Goal: Task Accomplishment & Management: Manage account settings

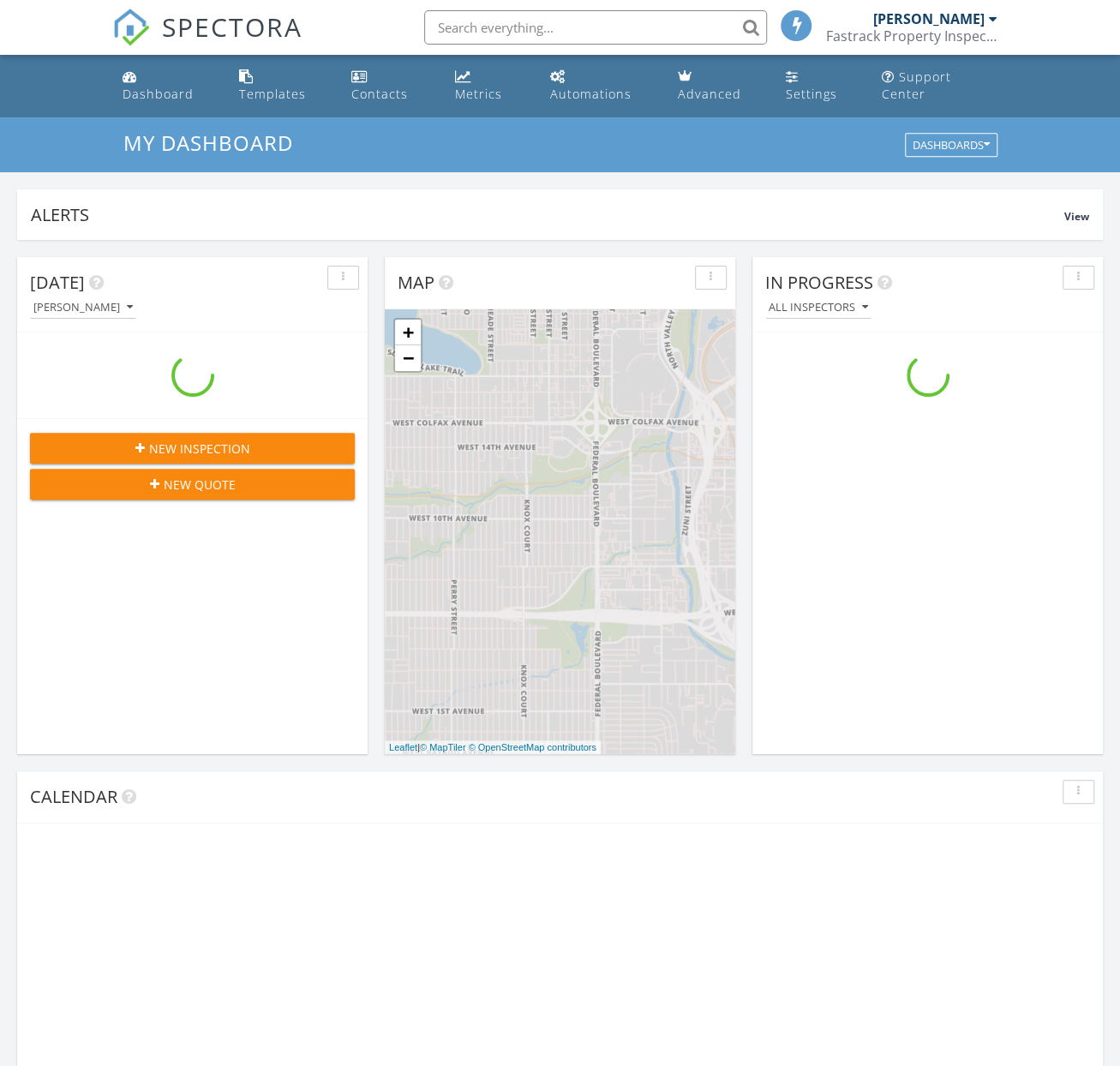
scroll to position [1588, 1149]
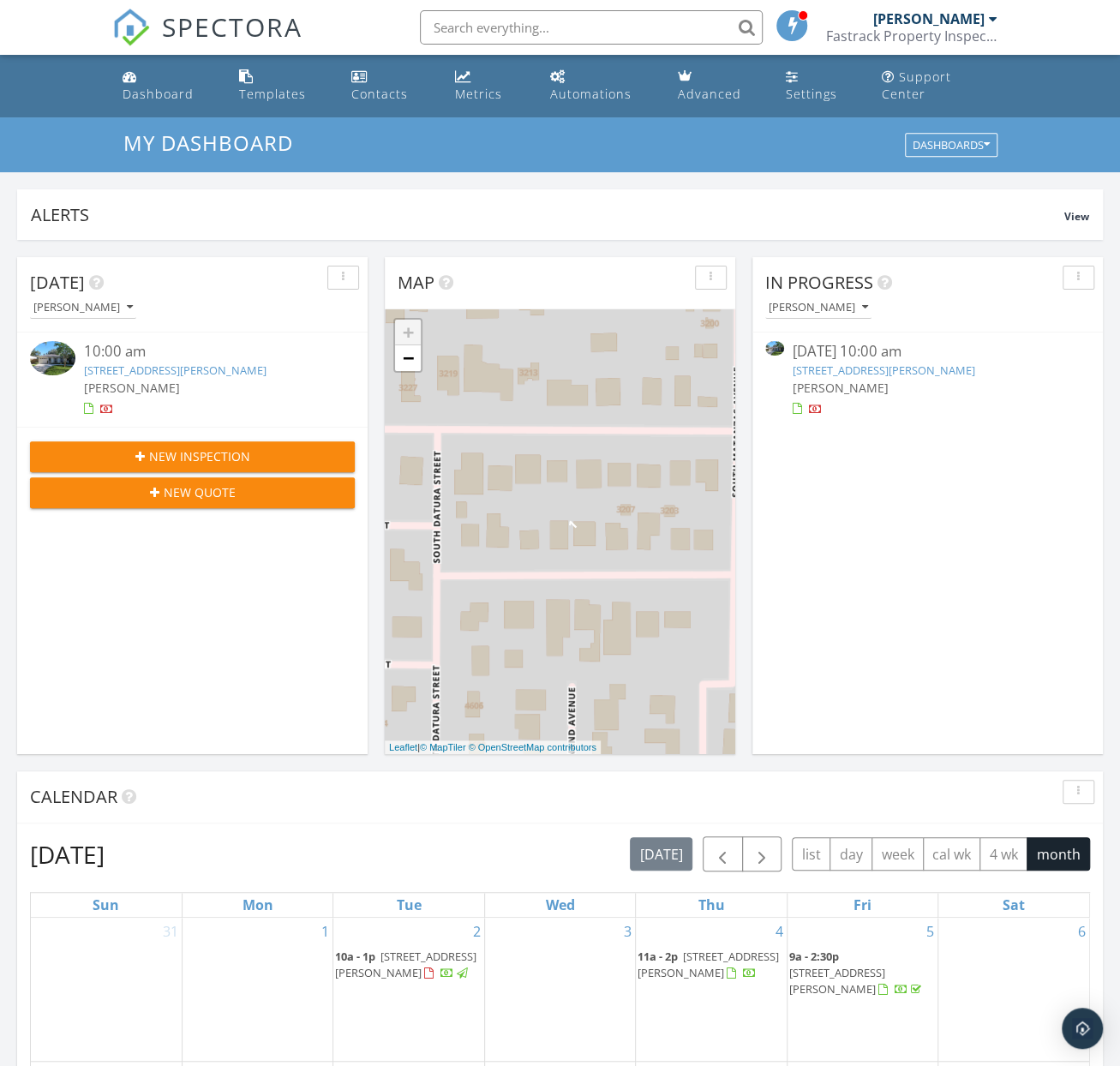
click at [171, 380] on span "[PERSON_NAME]" at bounding box center [132, 388] width 96 height 17
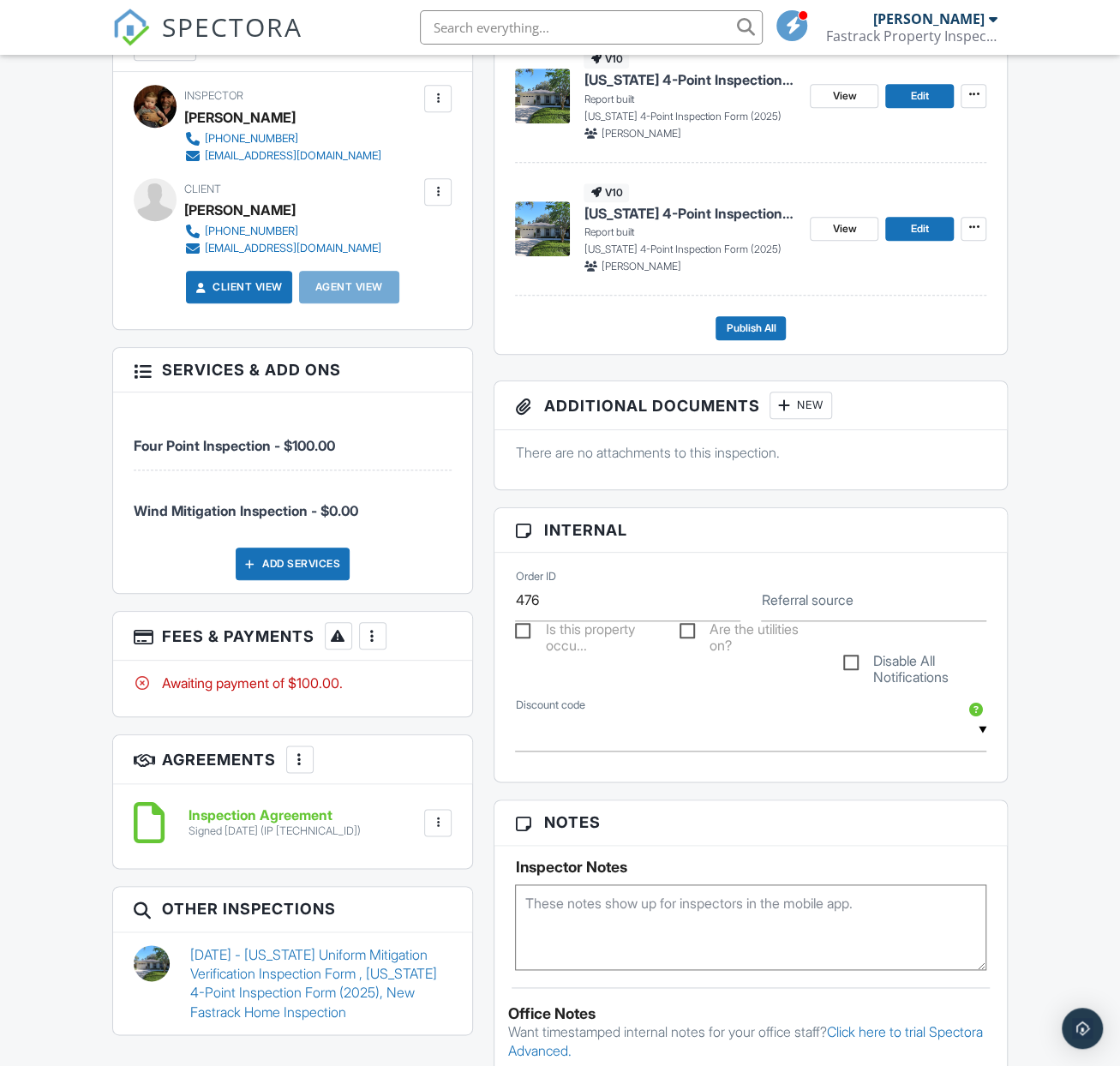
click at [368, 644] on div at bounding box center [373, 636] width 18 height 18
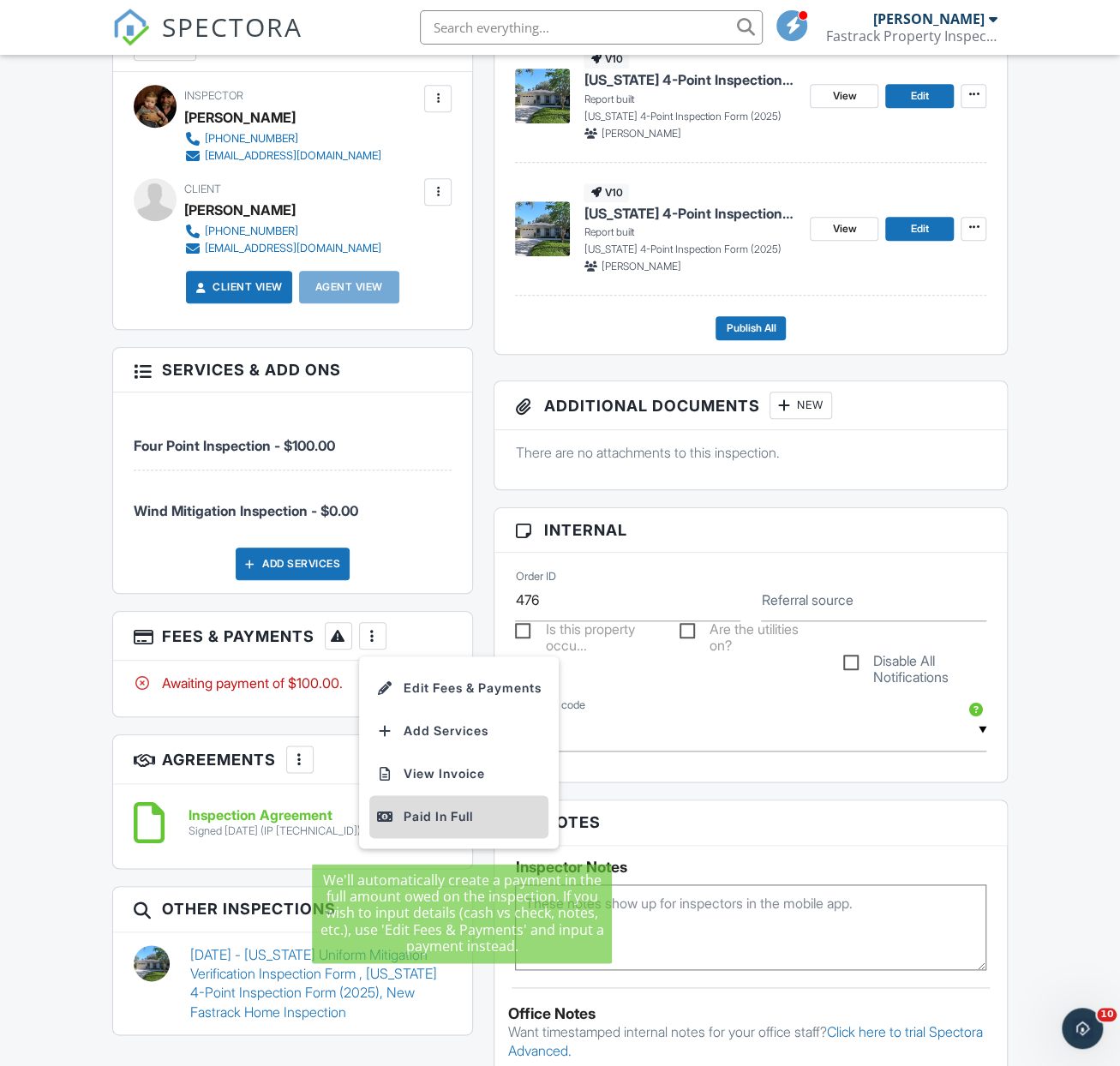
click at [421, 826] on div "Paid In Full" at bounding box center [459, 816] width 165 height 20
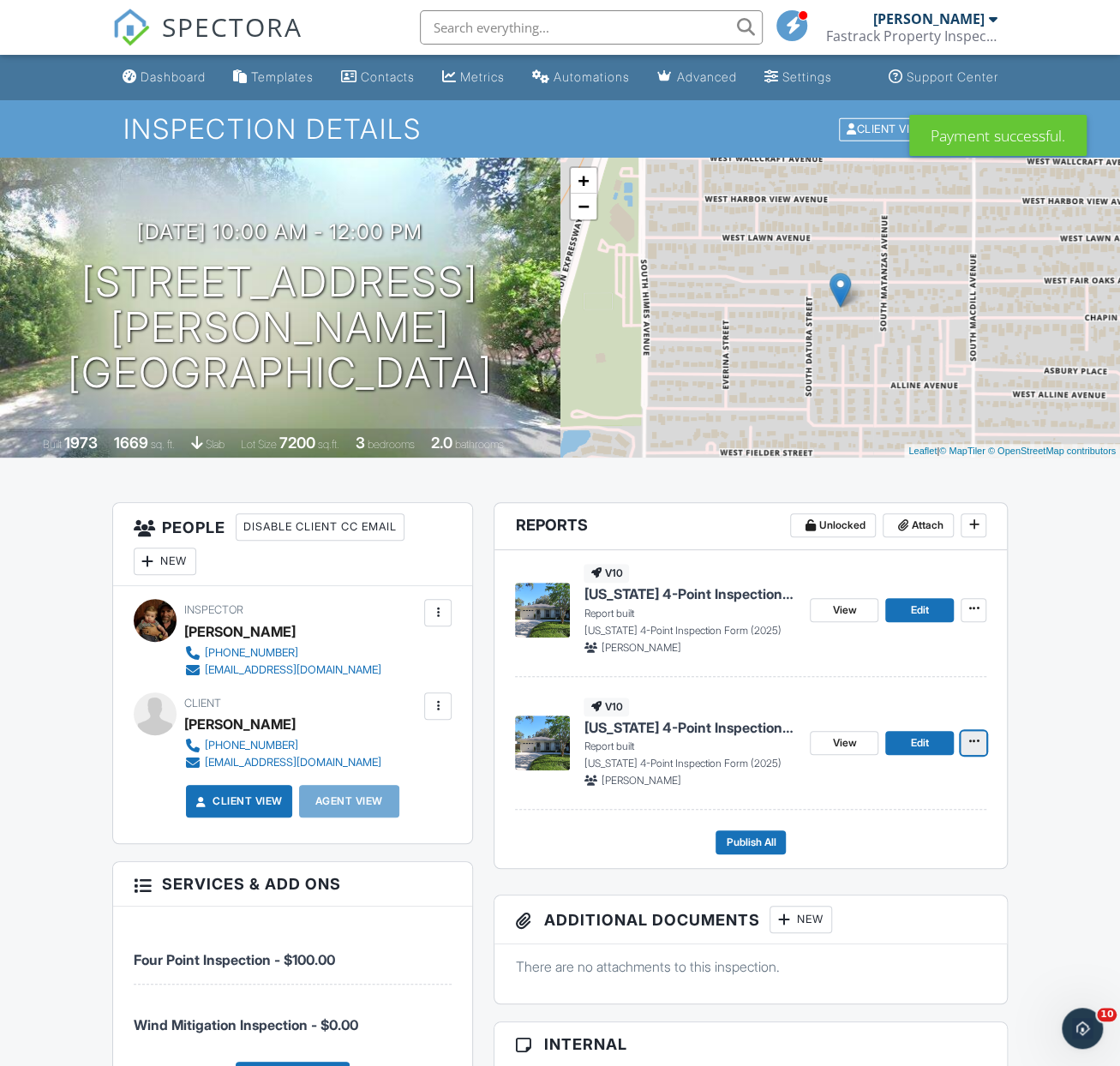
click at [976, 747] on icon at bounding box center [973, 741] width 11 height 12
click at [905, 889] on input "Delete Report" at bounding box center [887, 885] width 175 height 39
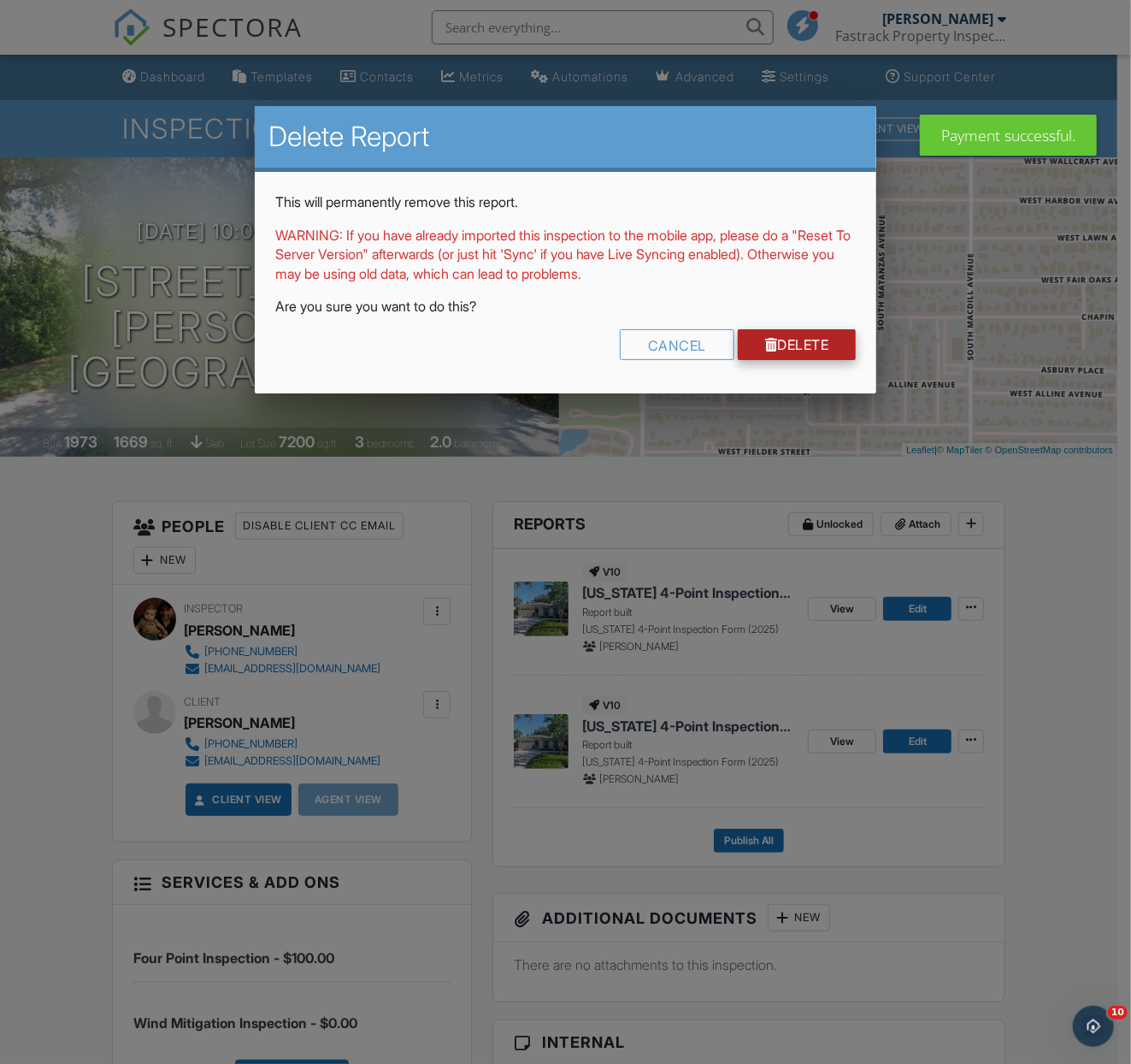
click at [815, 348] on link "Delete" at bounding box center [797, 344] width 119 height 31
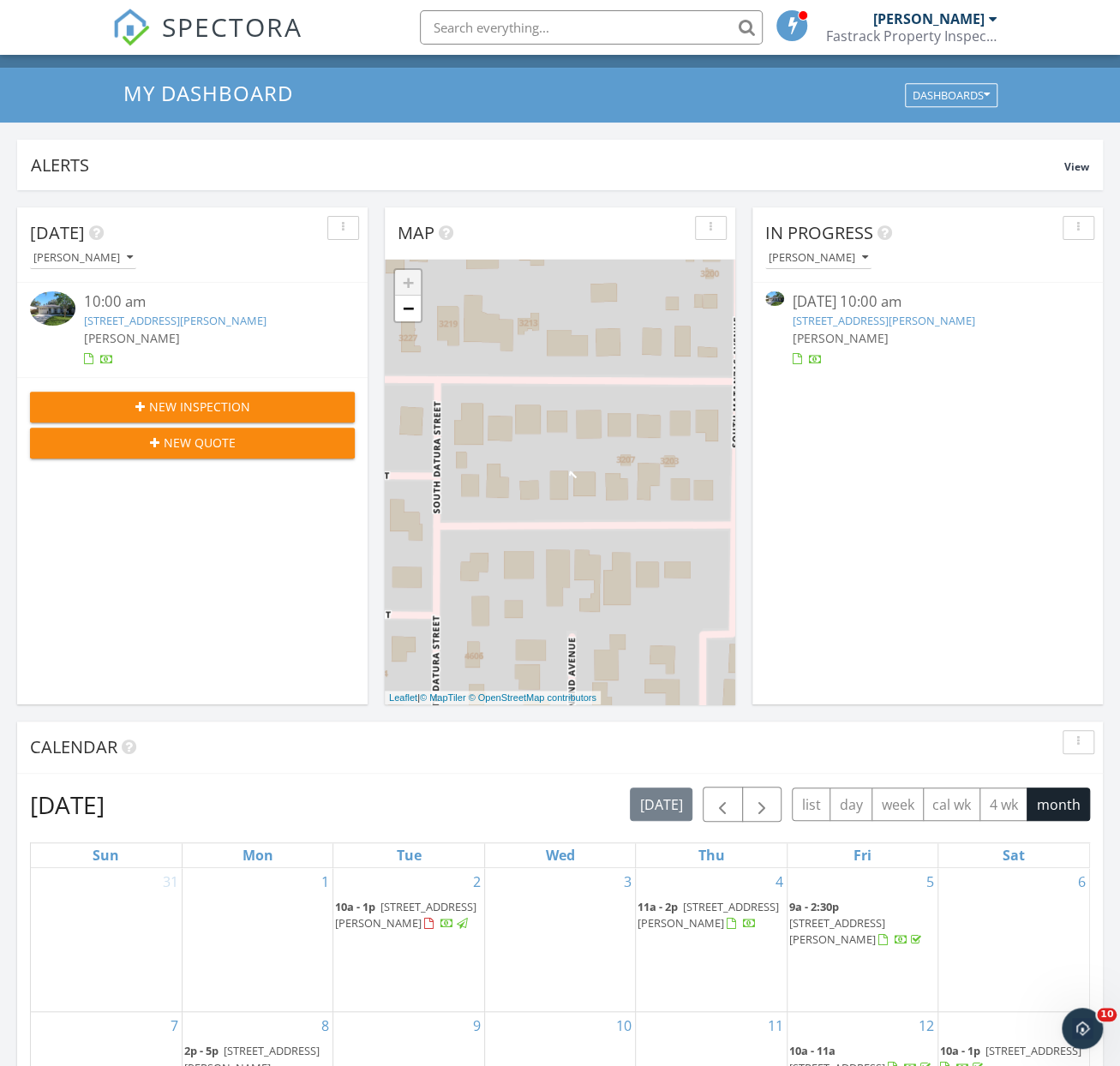
scroll to position [257, 0]
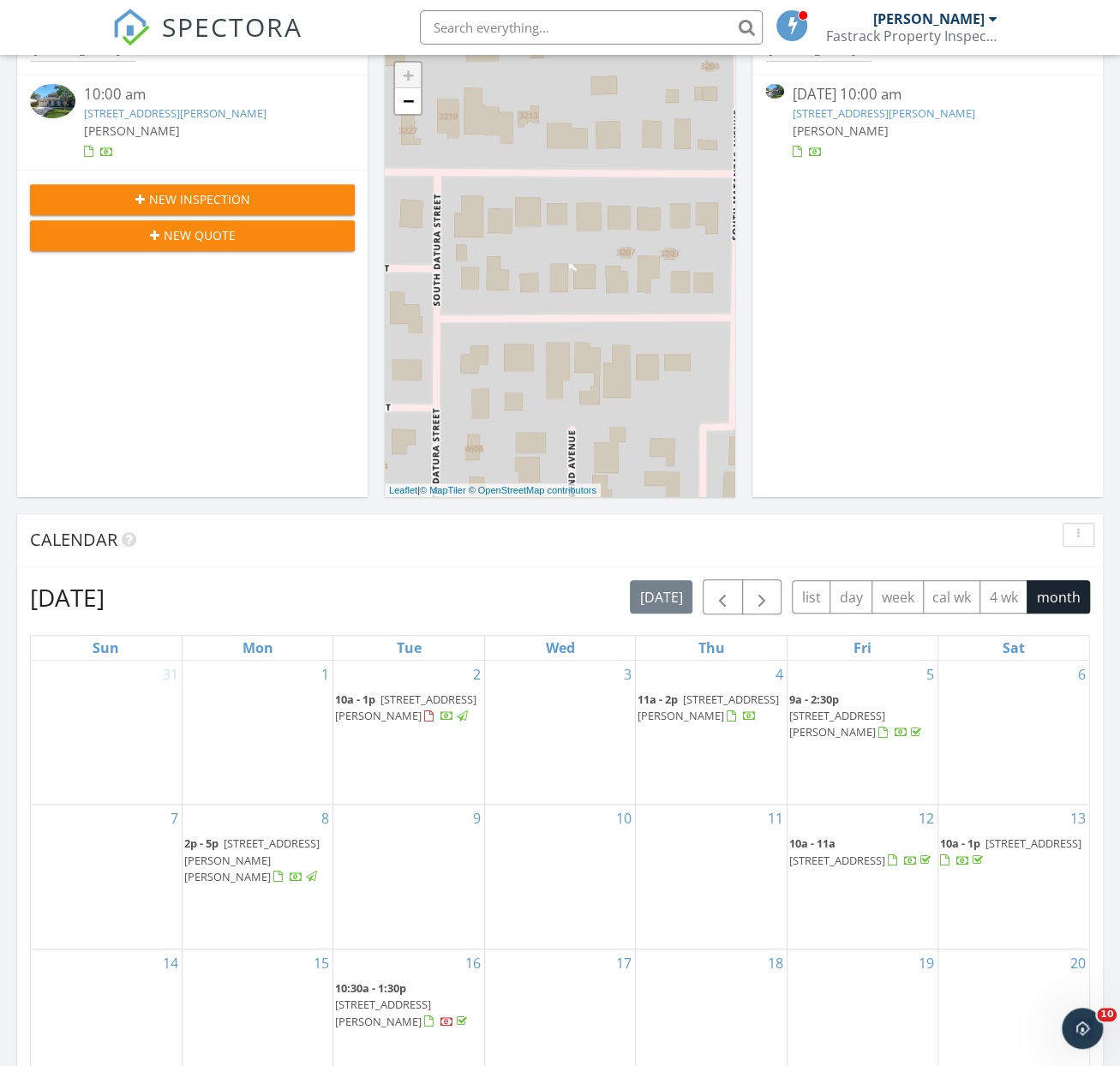
click at [887, 727] on div at bounding box center [883, 733] width 10 height 11
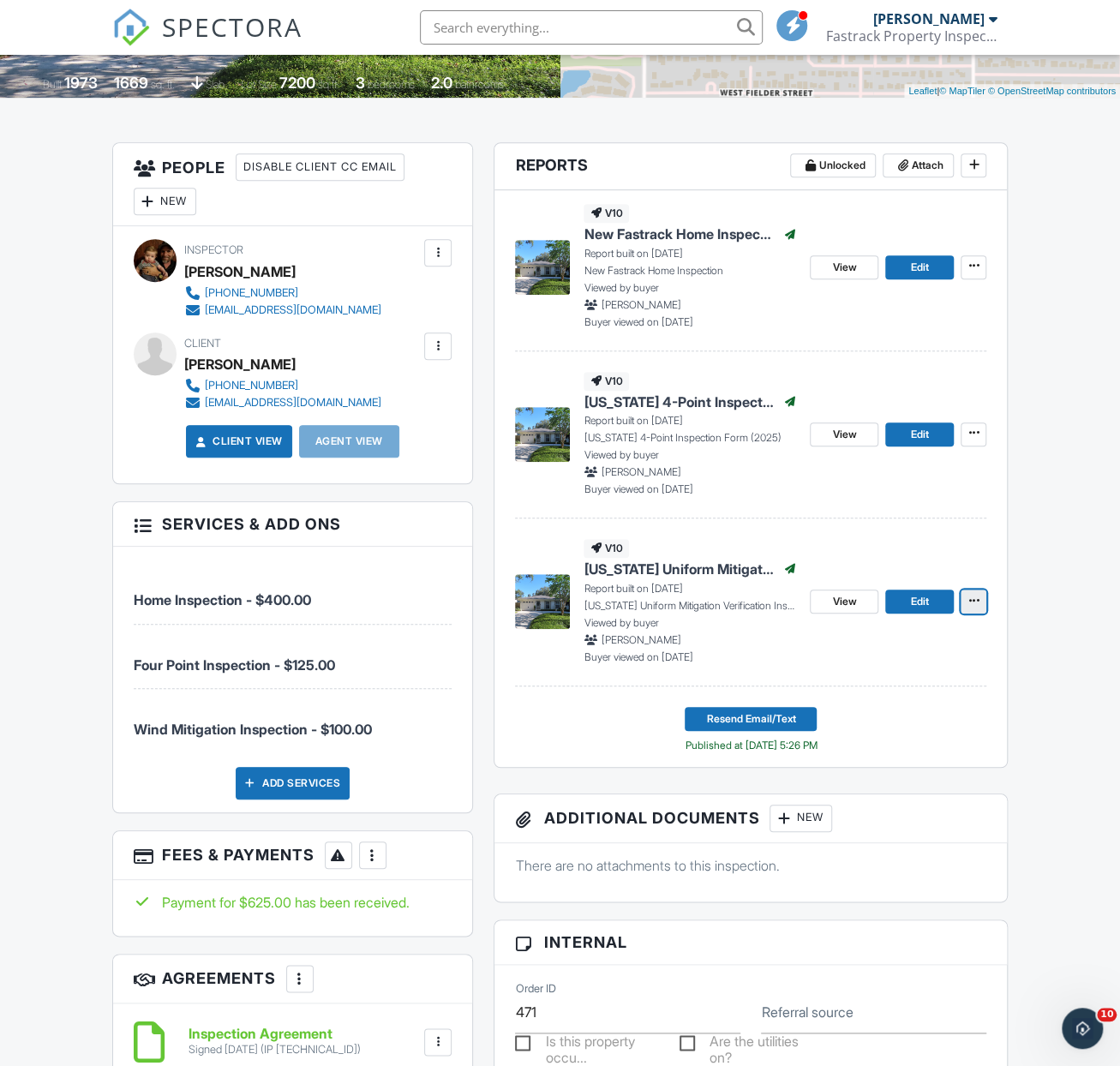
click at [980, 609] on span at bounding box center [973, 601] width 18 height 18
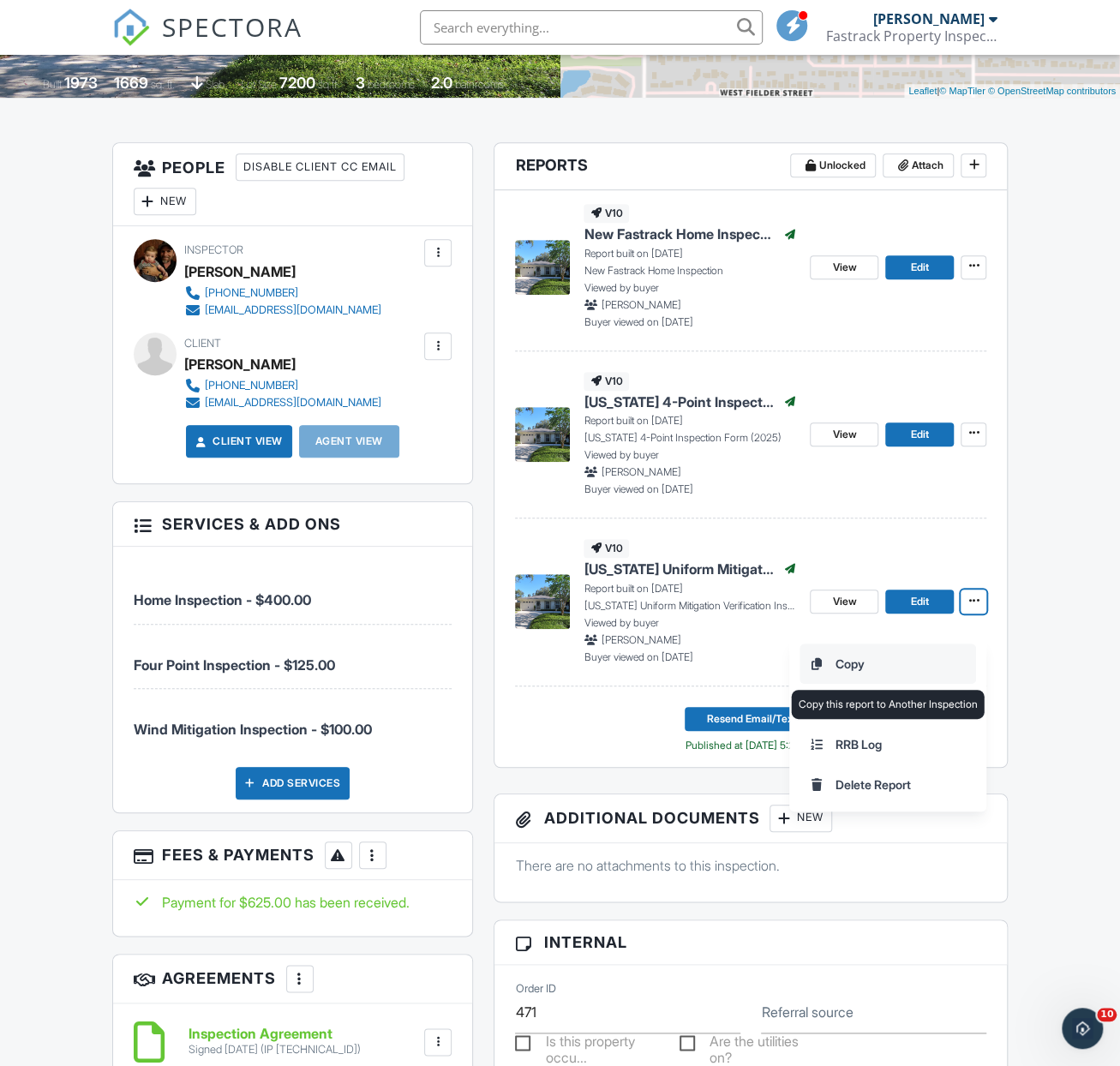
click at [861, 664] on input "Copy" at bounding box center [887, 663] width 175 height 39
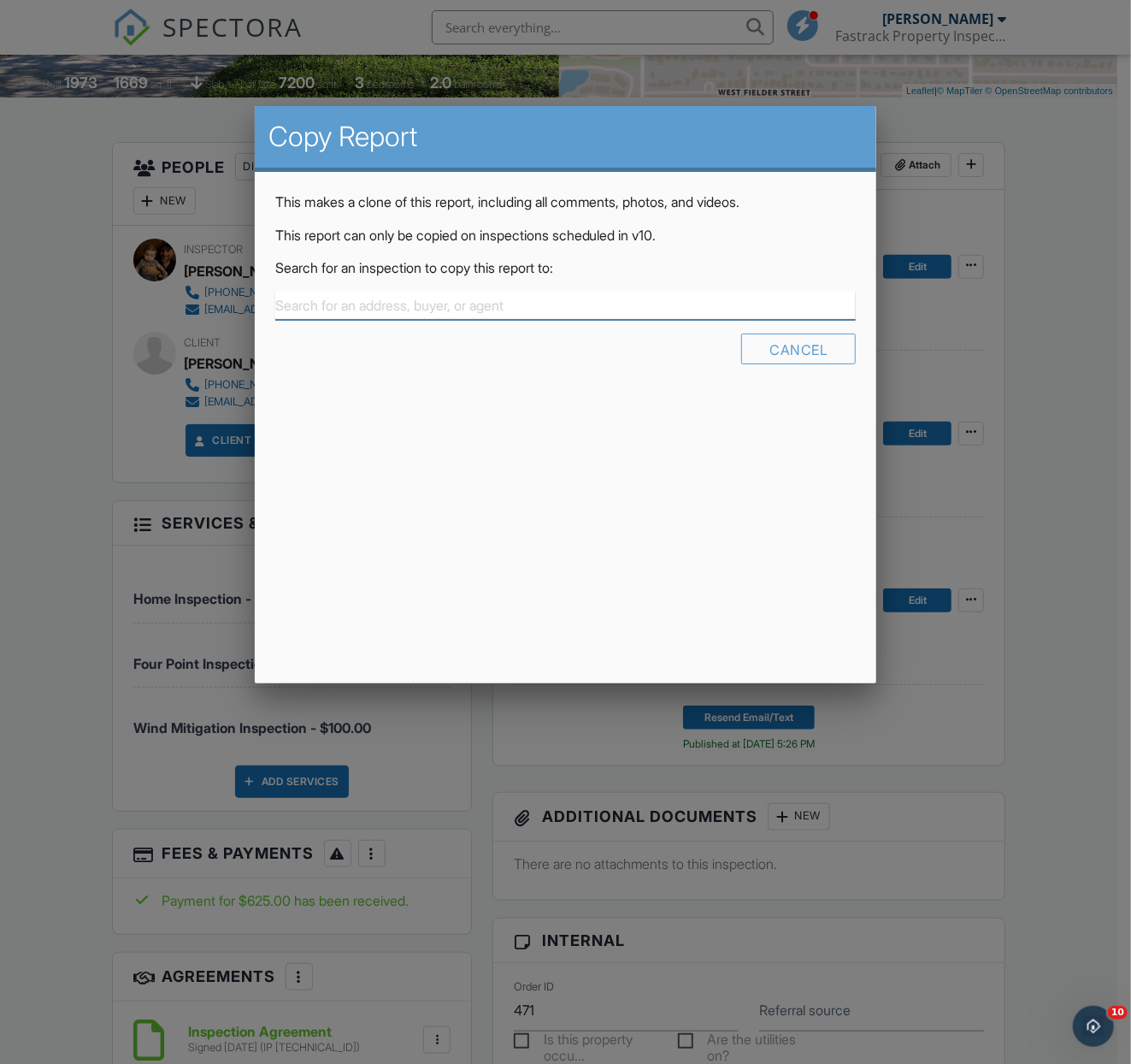
click at [481, 292] on input "text" at bounding box center [566, 306] width 581 height 28
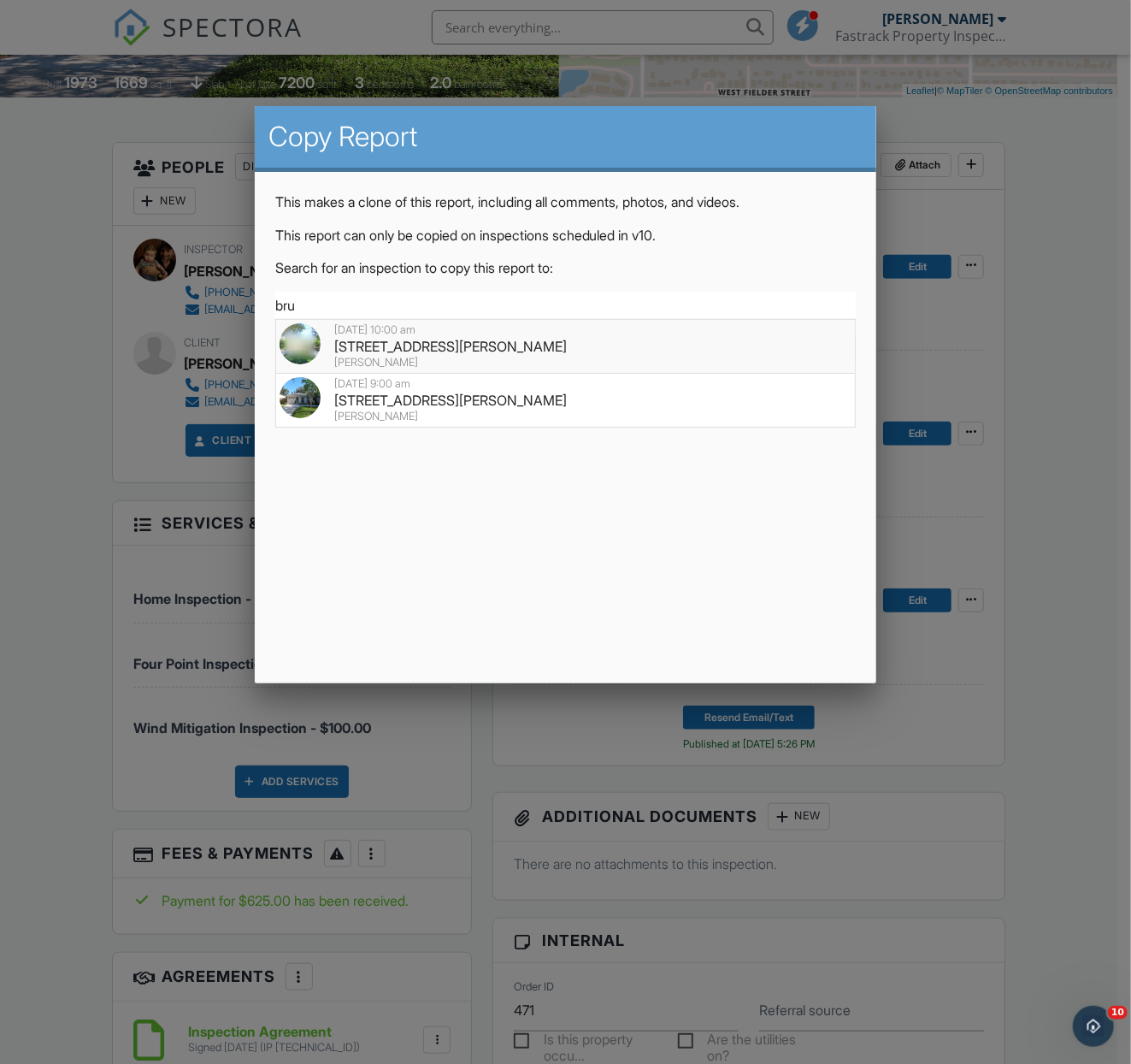
click at [384, 344] on div "3211 W Chapin Ave, Tampa, FL 33611" at bounding box center [566, 346] width 573 height 18
type input "3211 W Chapin Ave, Tampa, FL 33611"
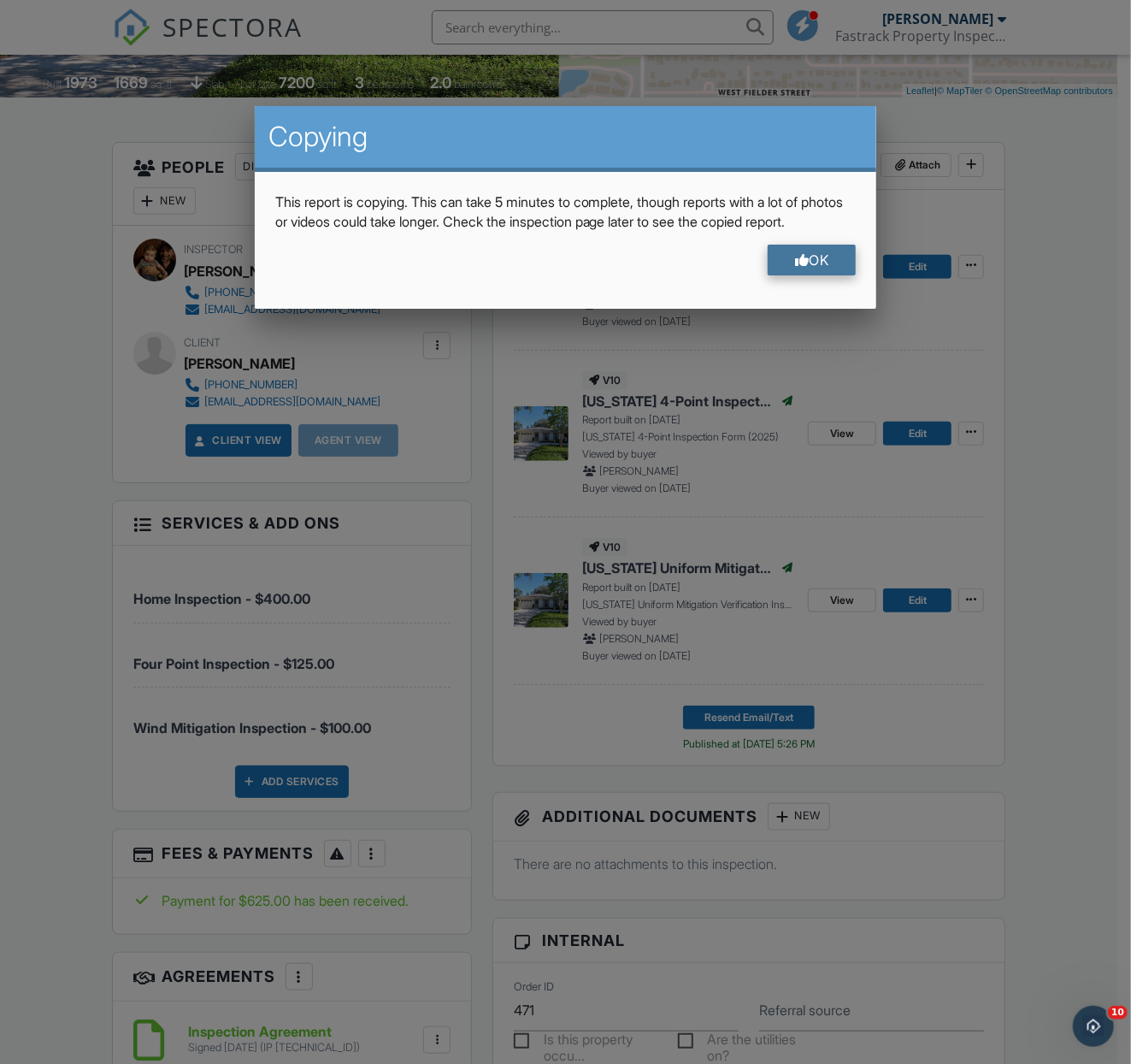
click at [797, 267] on div at bounding box center [802, 260] width 15 height 14
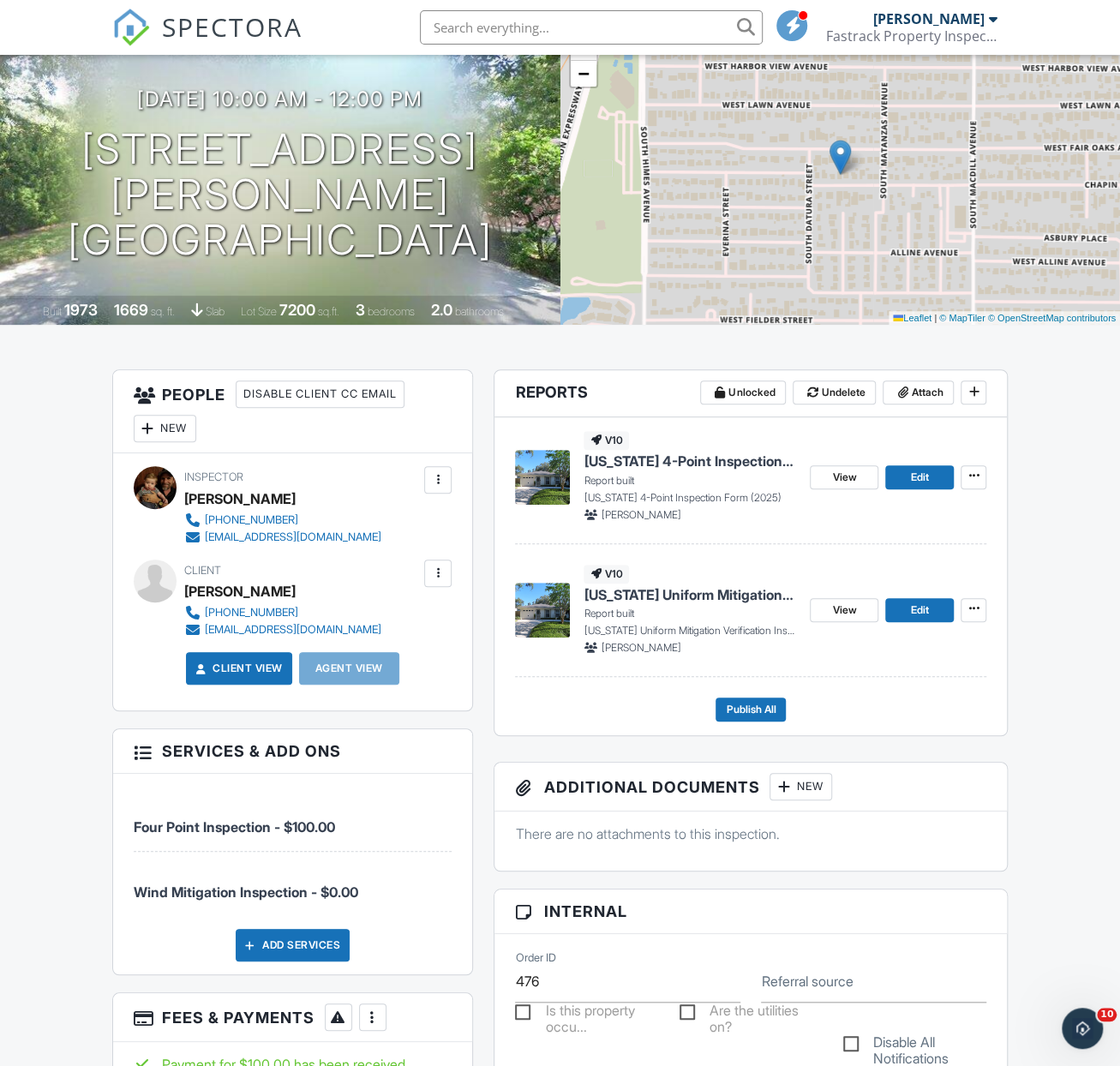
scroll to position [171, 0]
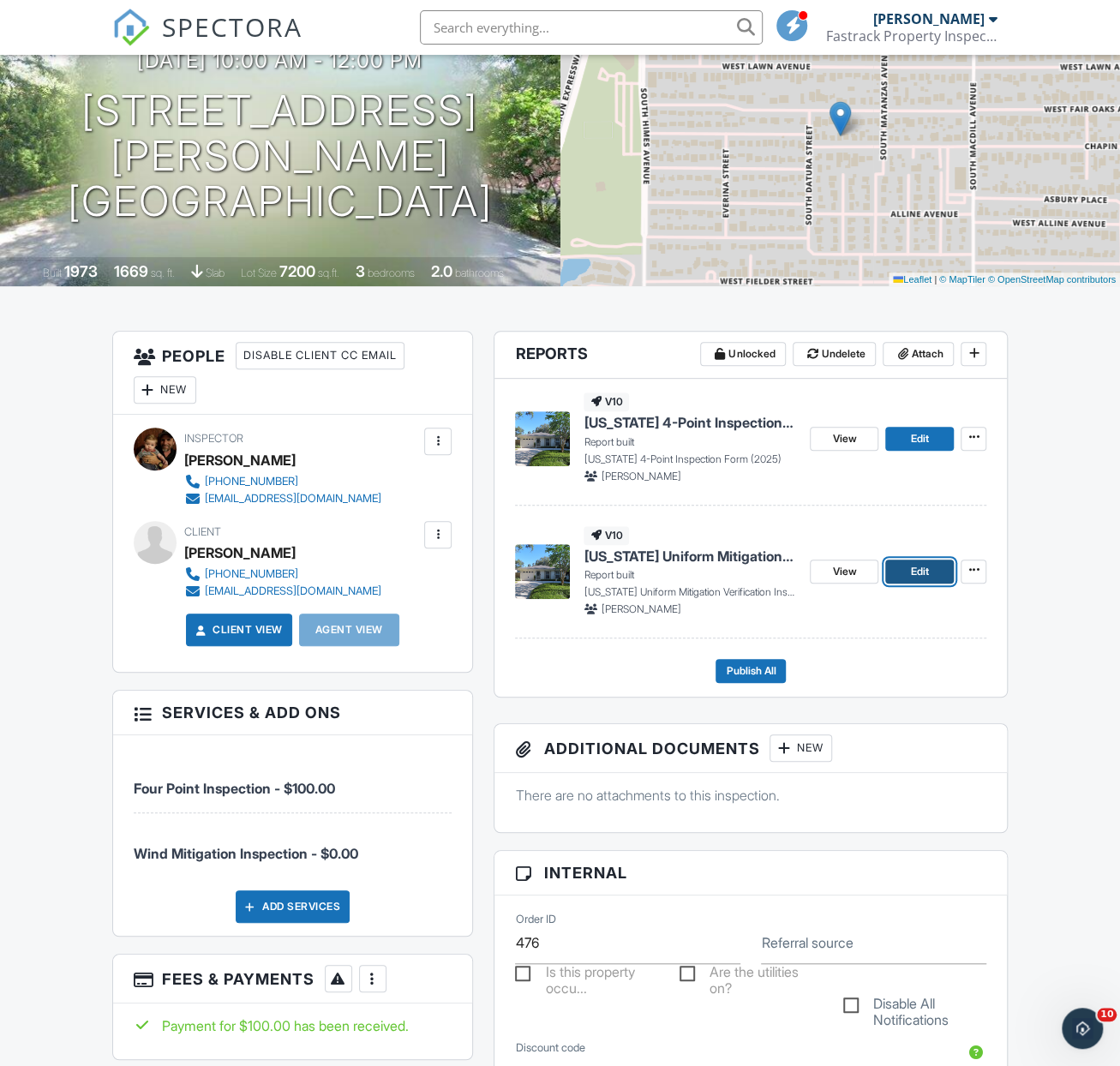
click at [907, 583] on link "Edit" at bounding box center [920, 571] width 68 height 24
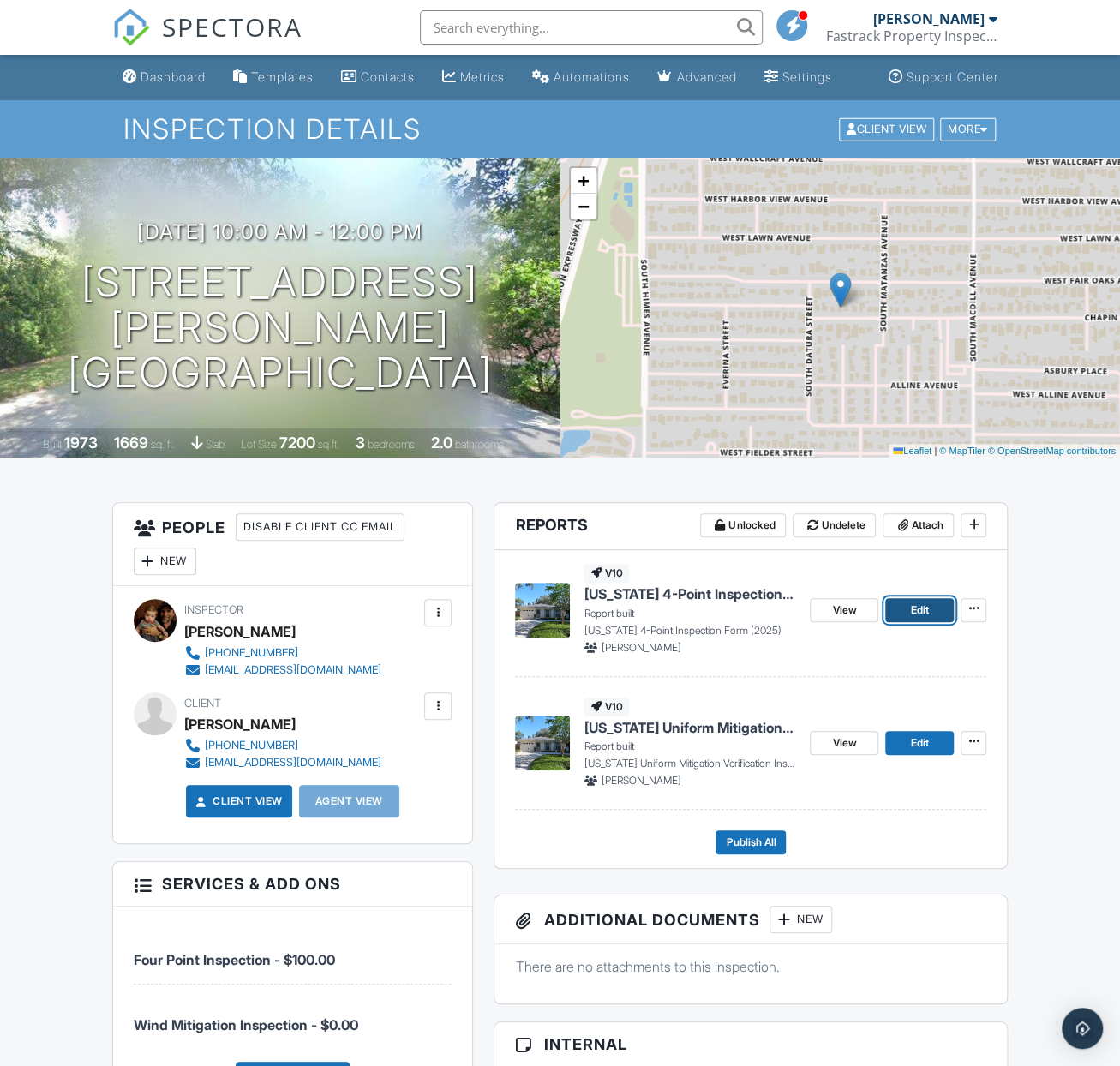
click at [914, 619] on span "Edit" at bounding box center [920, 610] width 18 height 18
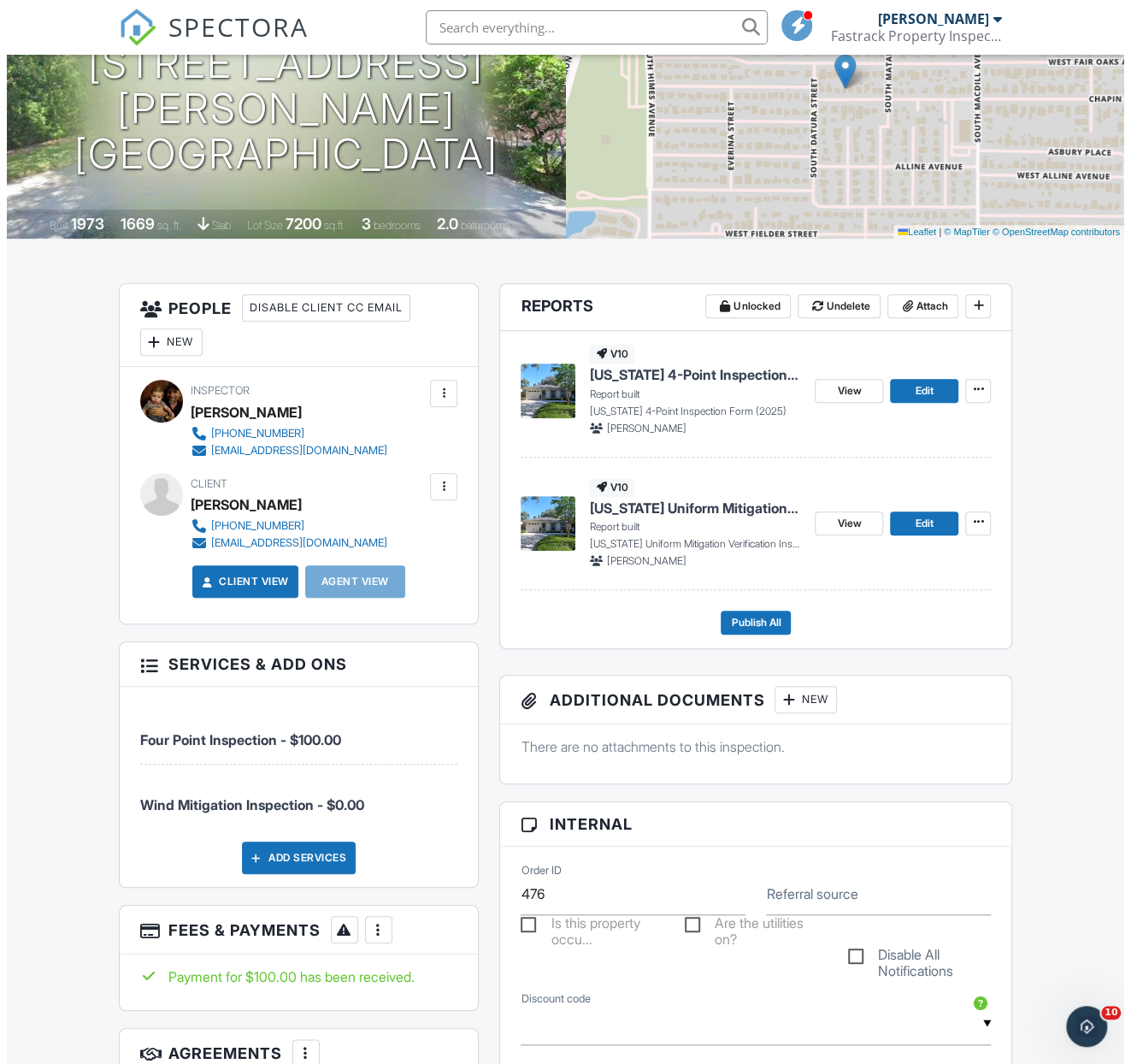
scroll to position [203, 0]
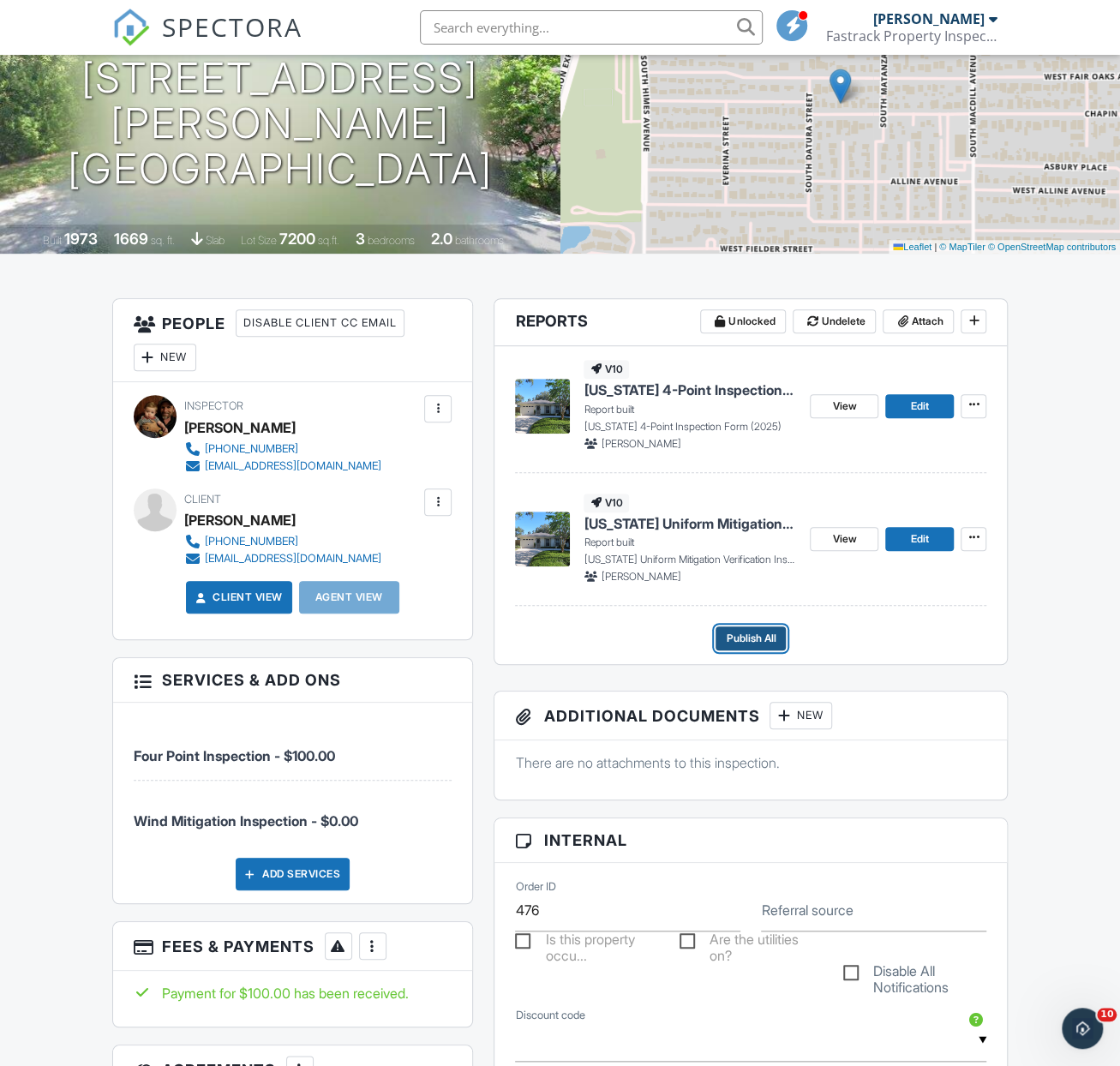
click at [747, 647] on span "Publish All" at bounding box center [750, 639] width 50 height 18
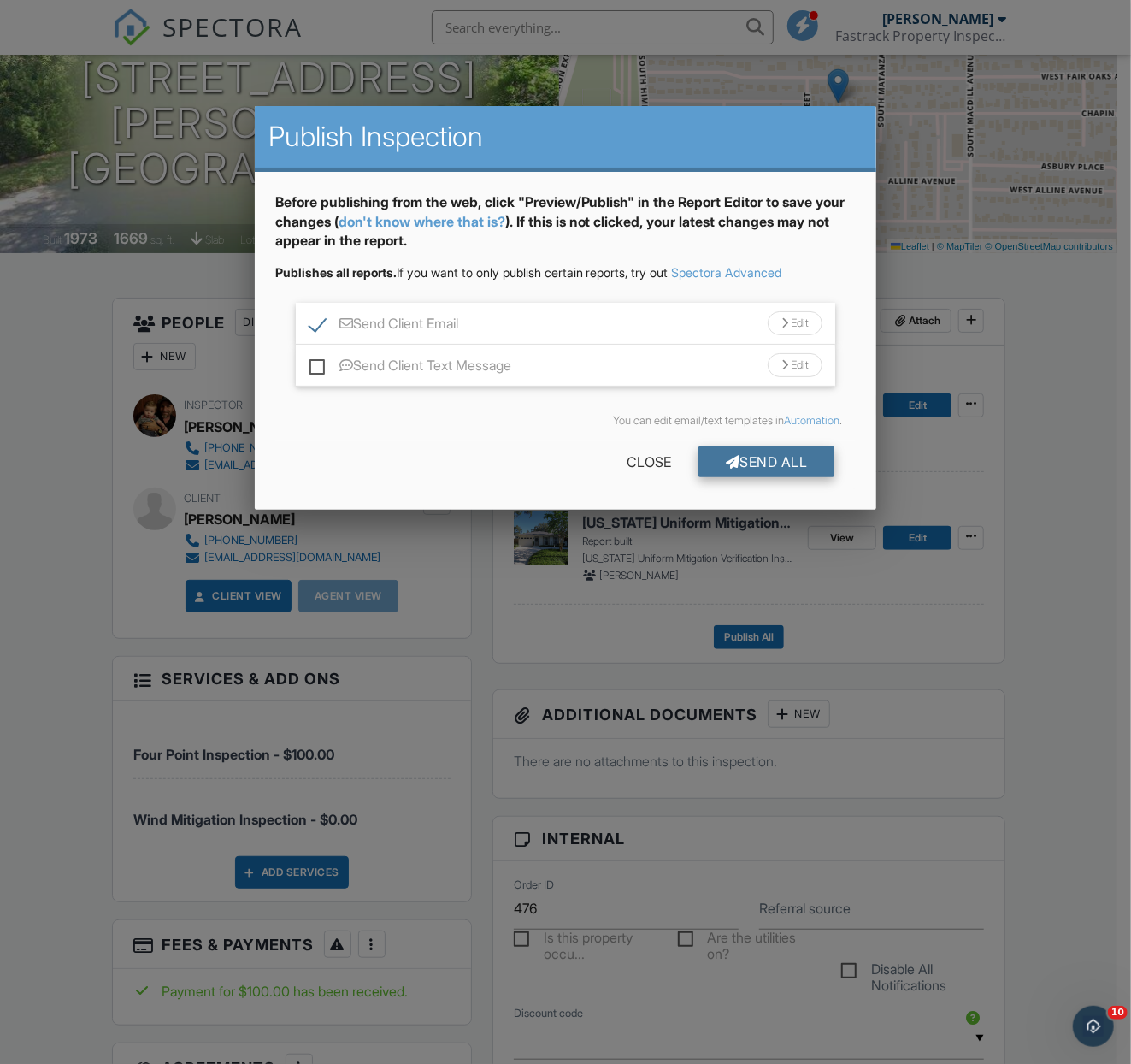
click at [737, 453] on div "Send All" at bounding box center [767, 462] width 137 height 31
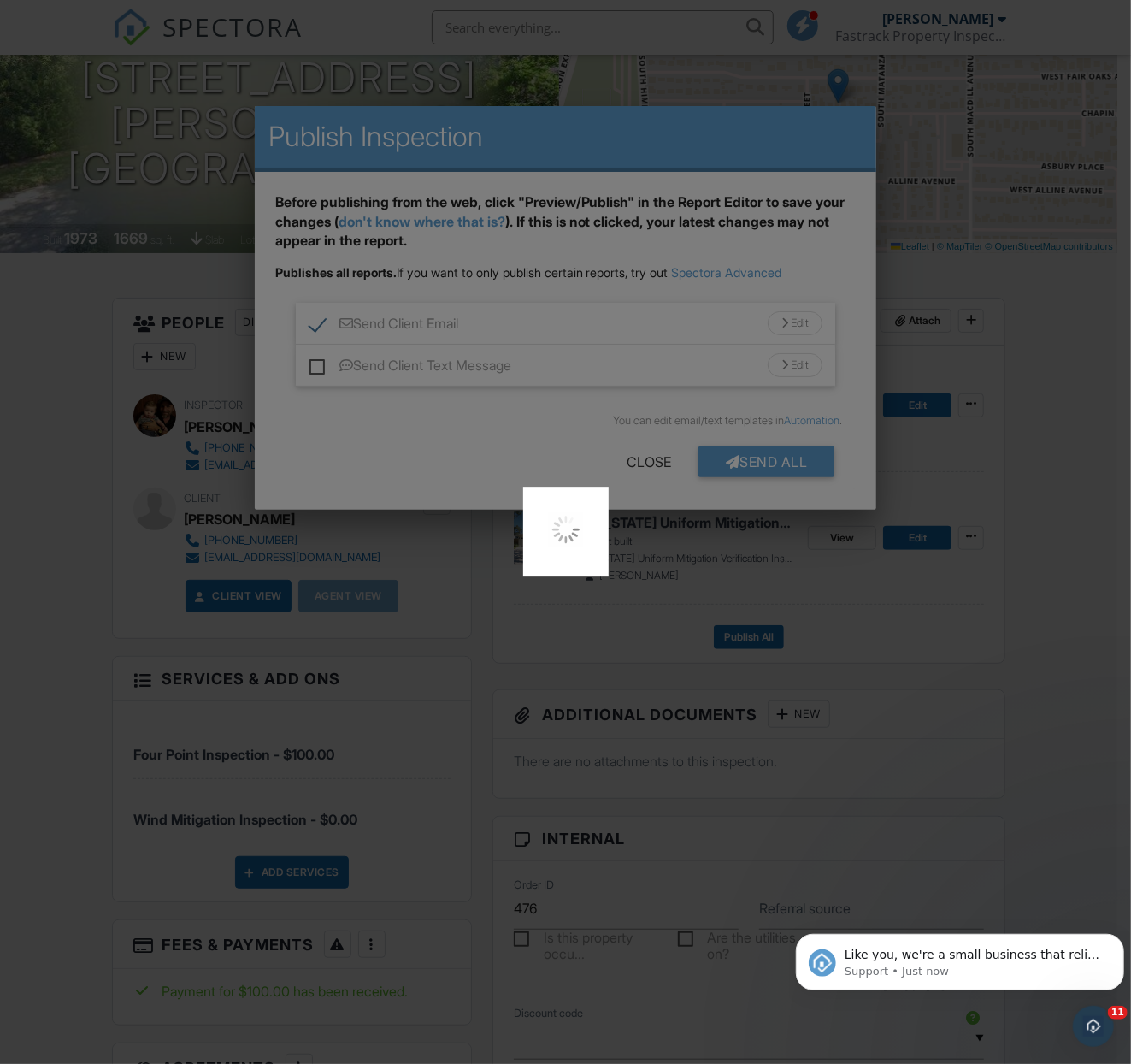
scroll to position [0, 0]
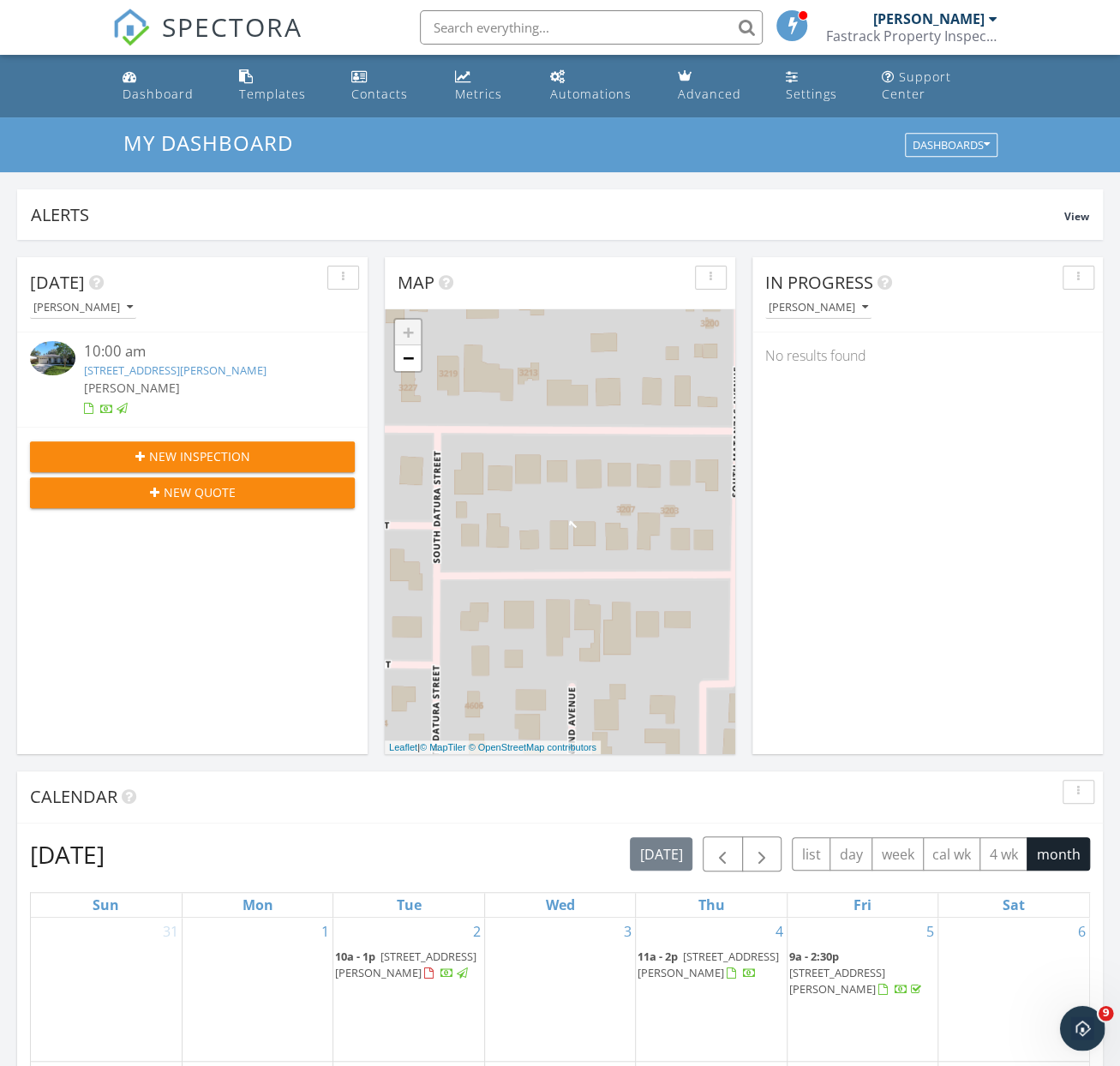
click at [1082, 1024] on icon "Open Intercom Messenger" at bounding box center [1081, 1026] width 28 height 28
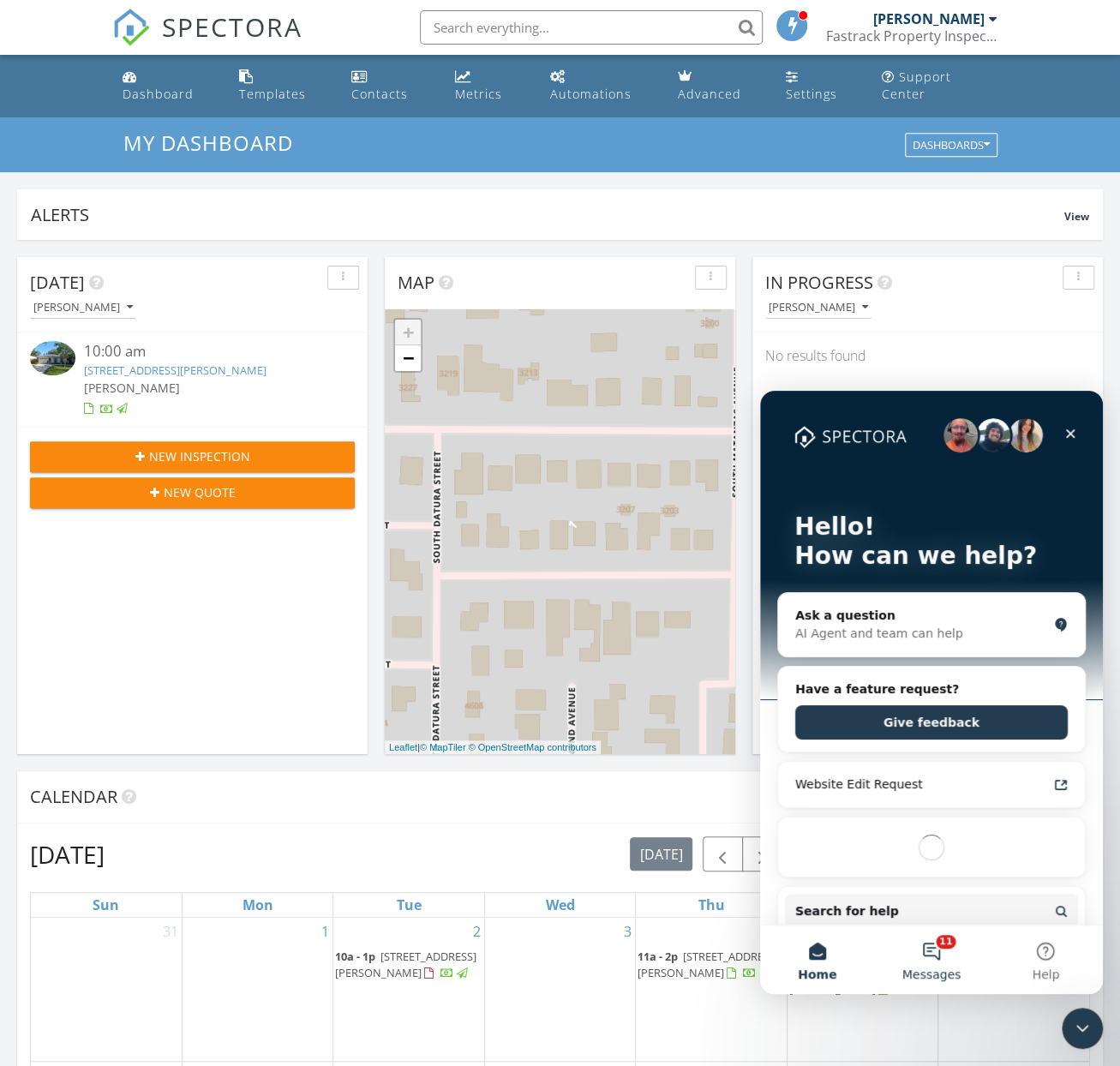
click at [938, 952] on button "11 Messages" at bounding box center [931, 959] width 114 height 68
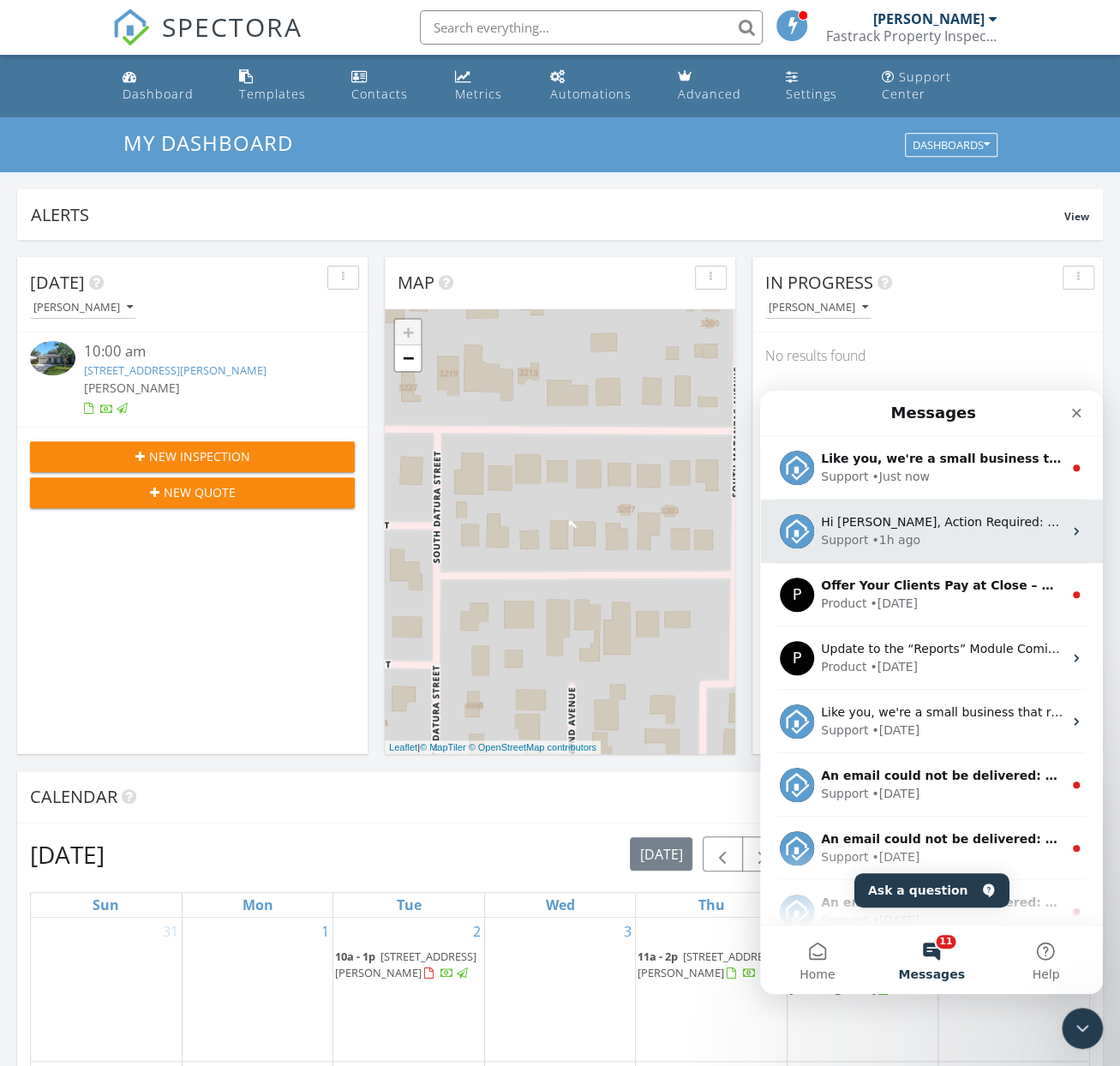
click at [873, 534] on div "• 1h ago" at bounding box center [896, 540] width 49 height 18
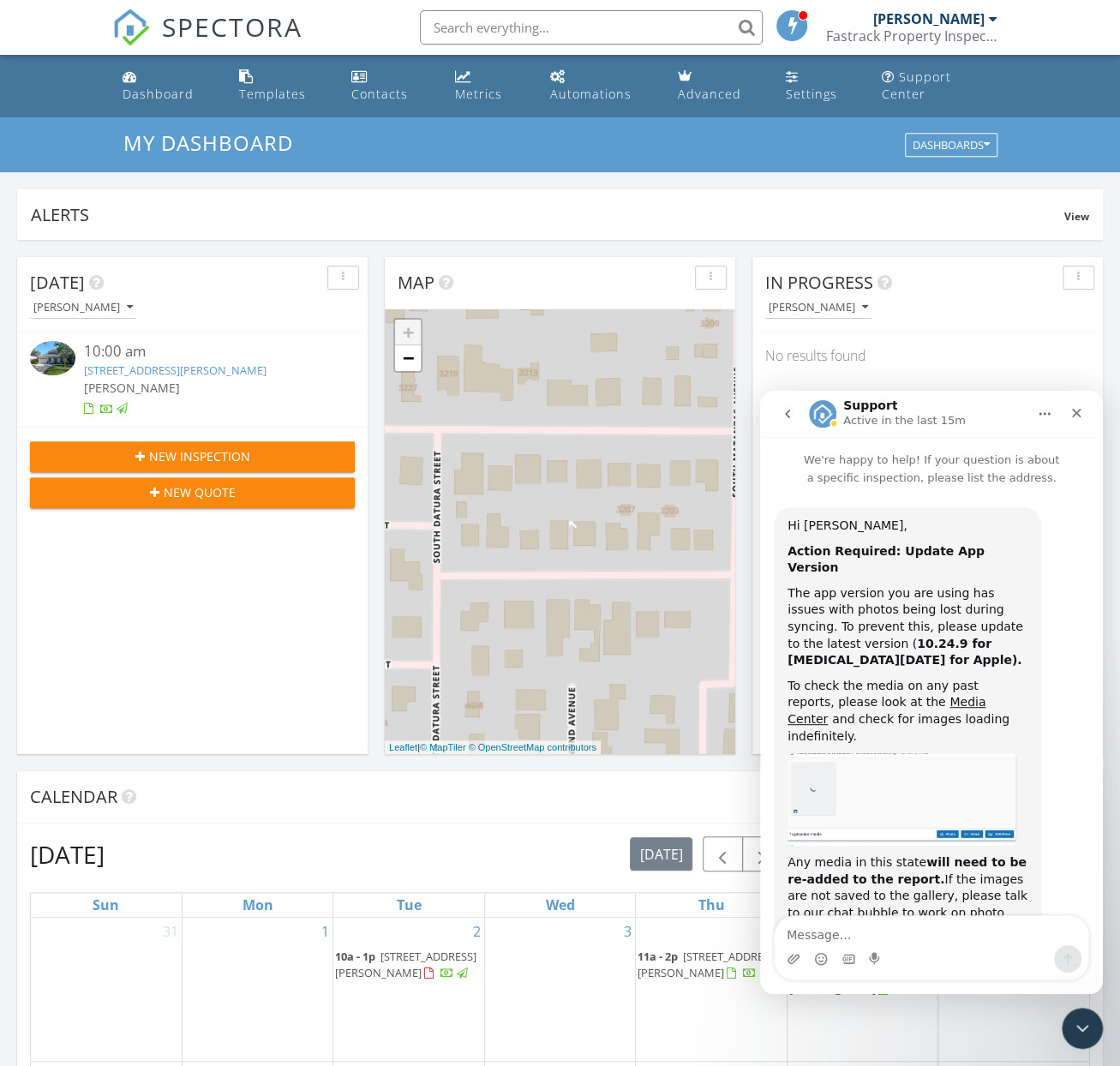
scroll to position [25, 0]
